Goal: Navigation & Orientation: Find specific page/section

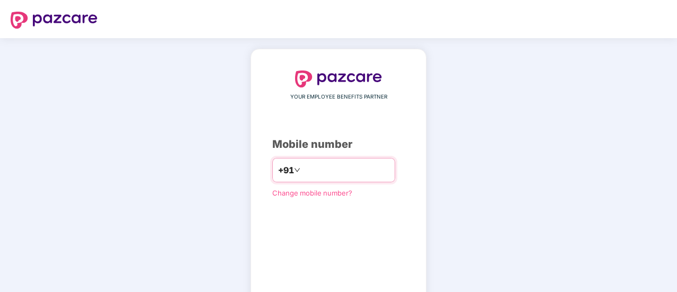
click at [336, 169] on input "number" at bounding box center [346, 170] width 87 height 17
type input "**********"
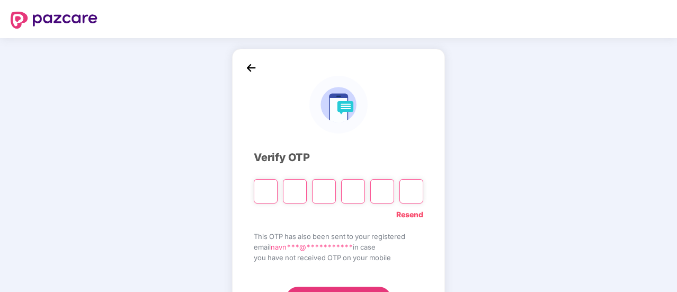
type input "*"
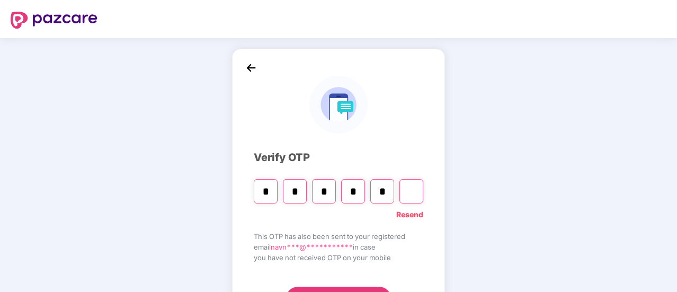
type input "*"
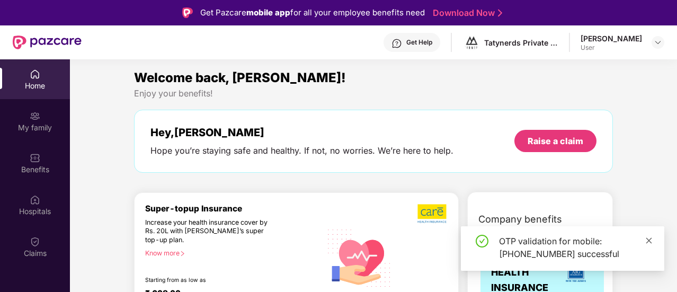
click at [649, 239] on icon "close" at bounding box center [649, 240] width 7 height 7
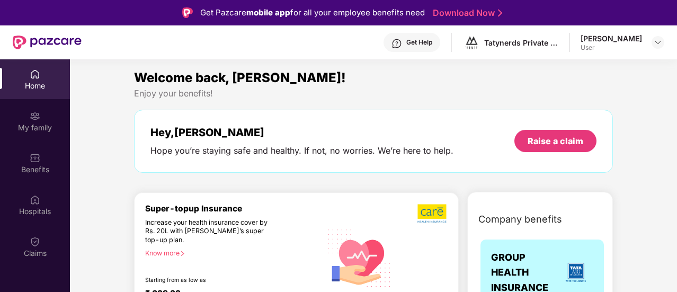
click at [338, 102] on div "Welcome back, [PERSON_NAME]! Enjoy your benefits! Hey, [PERSON_NAME] Hope you’r…" at bounding box center [374, 126] width 488 height 116
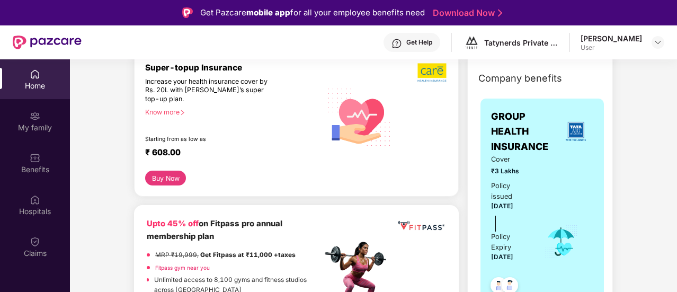
scroll to position [106, 0]
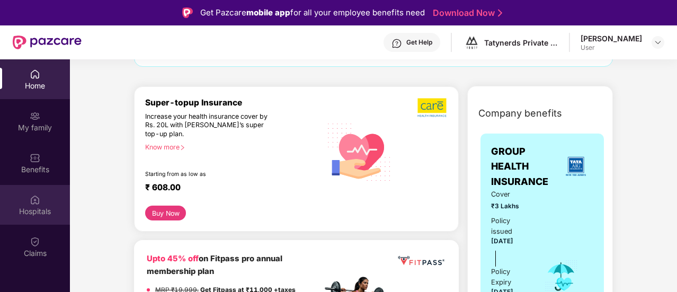
click at [37, 200] on img at bounding box center [35, 200] width 11 height 11
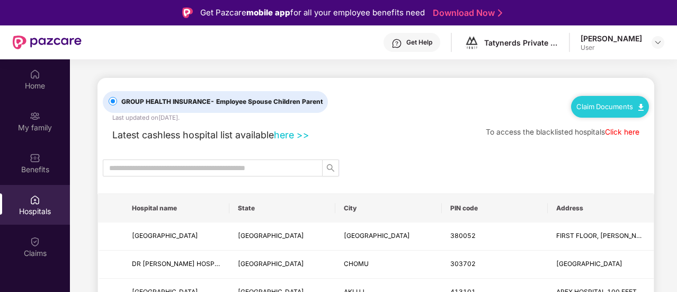
click at [285, 133] on link "here >>" at bounding box center [292, 134] width 36 height 11
click at [658, 41] on img at bounding box center [658, 42] width 8 height 8
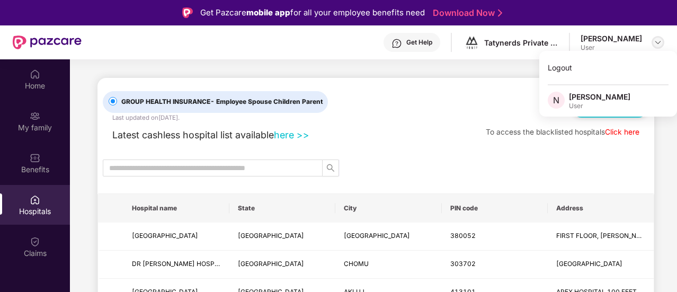
click at [657, 42] on img at bounding box center [658, 42] width 8 height 8
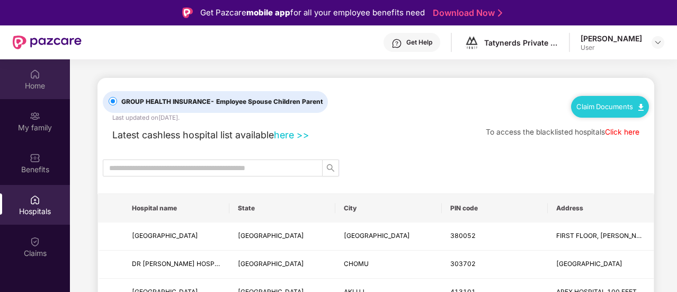
click at [31, 73] on img at bounding box center [35, 74] width 11 height 11
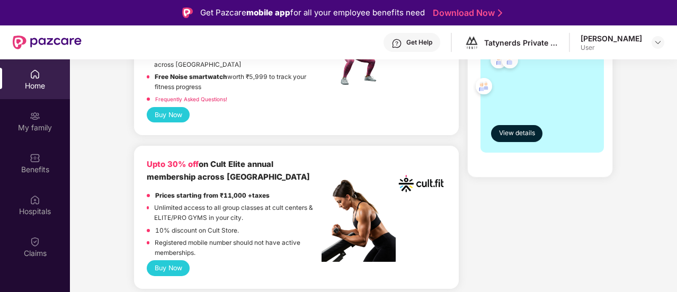
scroll to position [371, 0]
